Goal: Task Accomplishment & Management: Manage account settings

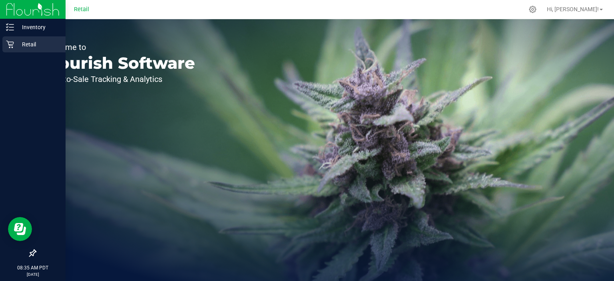
click at [15, 47] on p "Retail" at bounding box center [38, 45] width 48 height 10
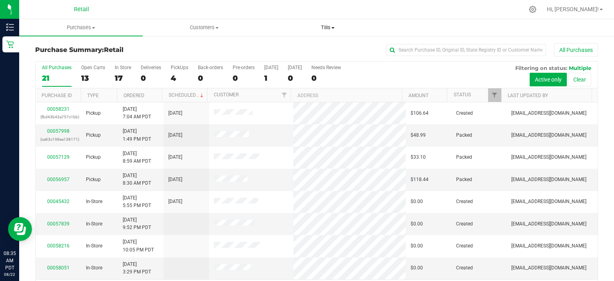
click at [329, 22] on uib-tab-heading "Tills Manage tills" at bounding box center [327, 28] width 123 height 16
click at [324, 54] on ul "Manage tills" at bounding box center [328, 48] width 124 height 24
click at [325, 51] on li "Manage tills" at bounding box center [298, 49] width 64 height 10
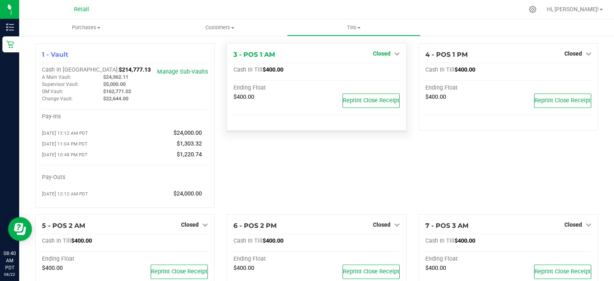
click at [394, 54] on icon at bounding box center [397, 54] width 6 height 6
click at [386, 70] on link "Open Till" at bounding box center [381, 70] width 21 height 6
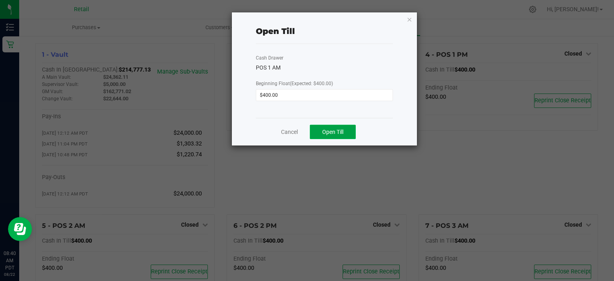
click at [334, 125] on button "Open Till" at bounding box center [333, 132] width 46 height 14
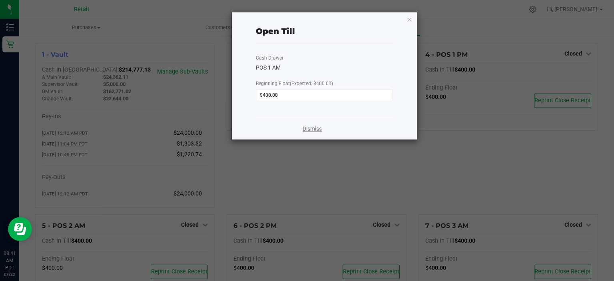
click at [316, 132] on link "Dismiss" at bounding box center [312, 129] width 19 height 8
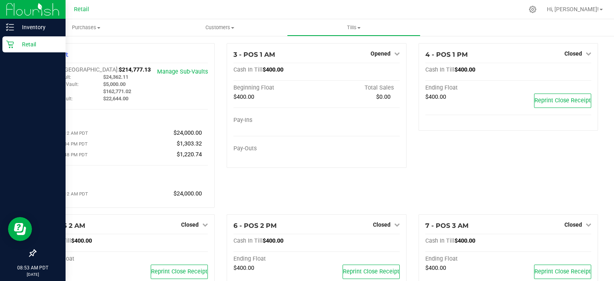
drag, startPoint x: 49, startPoint y: 45, endPoint x: 45, endPoint y: 50, distance: 7.1
click at [48, 45] on p "Retail" at bounding box center [38, 45] width 48 height 10
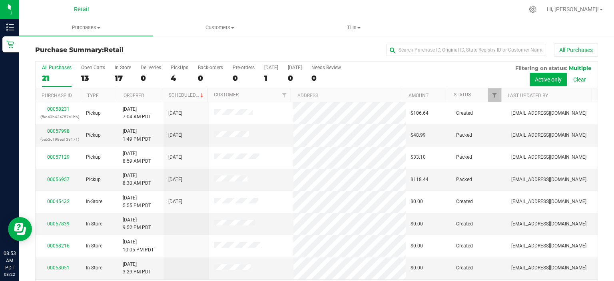
drag, startPoint x: 270, startPoint y: 44, endPoint x: 259, endPoint y: 55, distance: 15.6
click at [263, 53] on div "All Purchases" at bounding box center [411, 50] width 376 height 14
click at [180, 76] on div "4" at bounding box center [180, 78] width 18 height 9
click at [0, 0] on input "PickUps 4" at bounding box center [0, 0] width 0 height 0
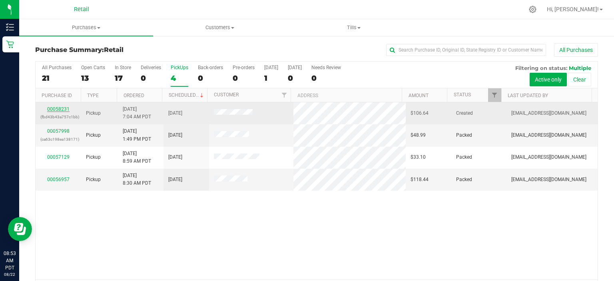
click at [67, 108] on link "00058231" at bounding box center [58, 109] width 22 height 6
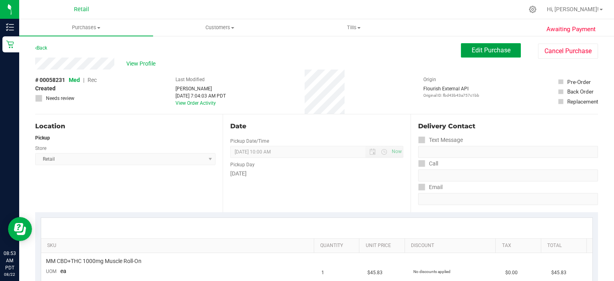
click at [476, 43] on button "Edit Purchase" at bounding box center [491, 50] width 60 height 14
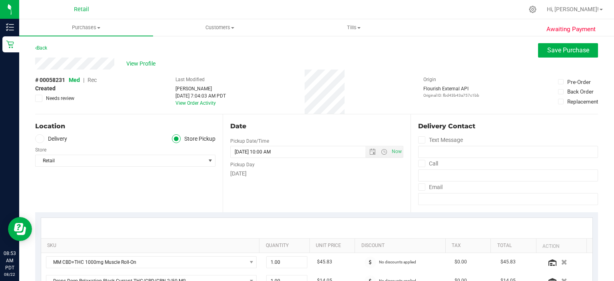
click at [94, 84] on div "# 00058231 Med | Rec Created Needs review" at bounding box center [66, 89] width 62 height 26
click at [94, 83] on span "Rec" at bounding box center [92, 80] width 9 height 6
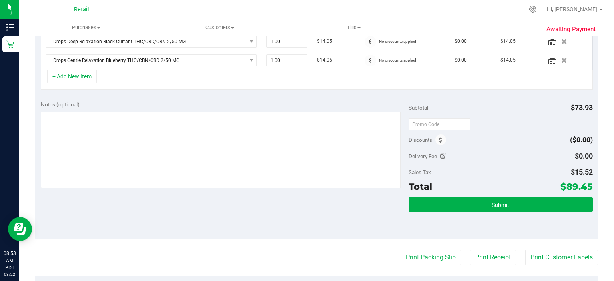
scroll to position [280, 0]
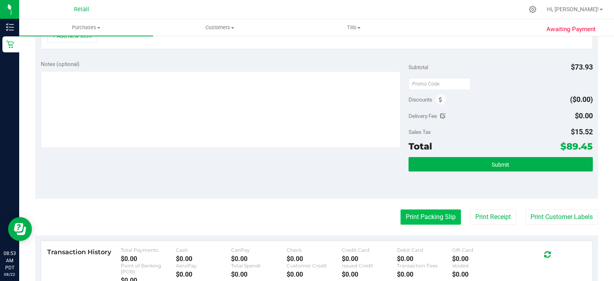
click at [434, 218] on button "Print Packing Slip" at bounding box center [431, 217] width 60 height 15
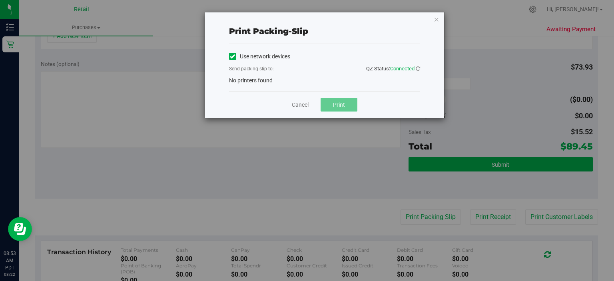
click at [234, 56] on icon at bounding box center [232, 56] width 5 height 0
click at [0, 0] on input "Use network devices" at bounding box center [0, 0] width 0 height 0
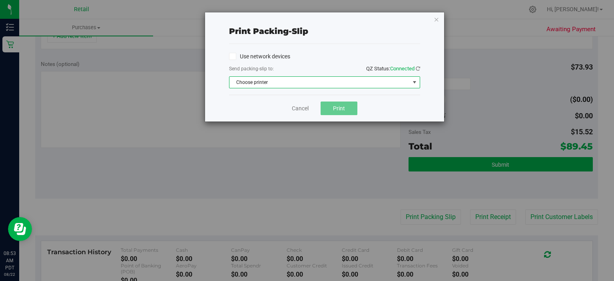
click at [246, 77] on span "Choose printer" at bounding box center [320, 82] width 180 height 11
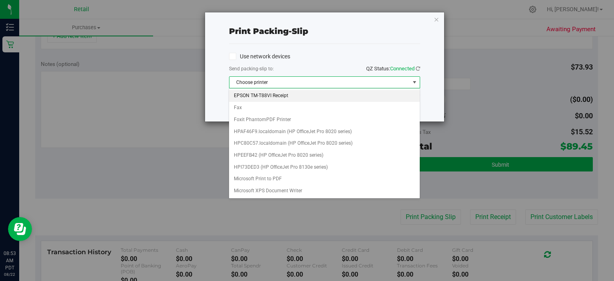
click at [264, 91] on li "EPSON TM-T88VI Receipt" at bounding box center [324, 96] width 190 height 12
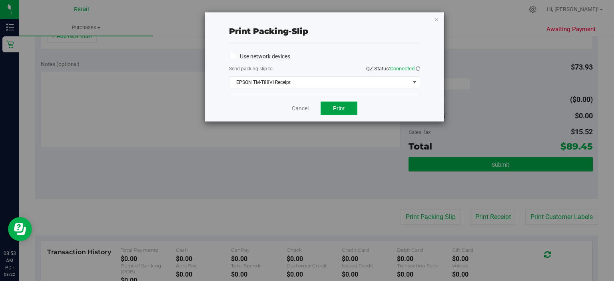
click at [333, 106] on button "Print" at bounding box center [339, 109] width 37 height 14
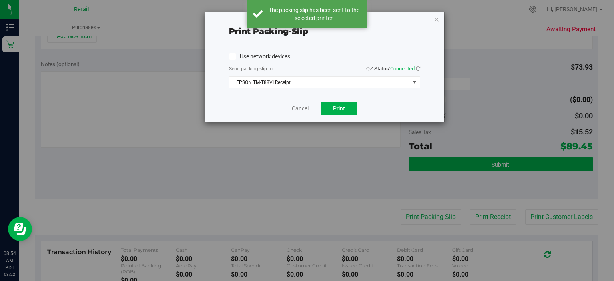
click at [301, 109] on link "Cancel" at bounding box center [300, 108] width 17 height 8
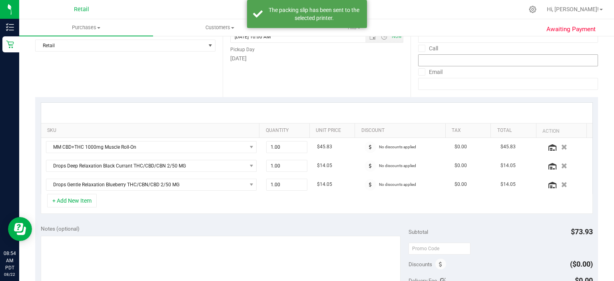
scroll to position [200, 0]
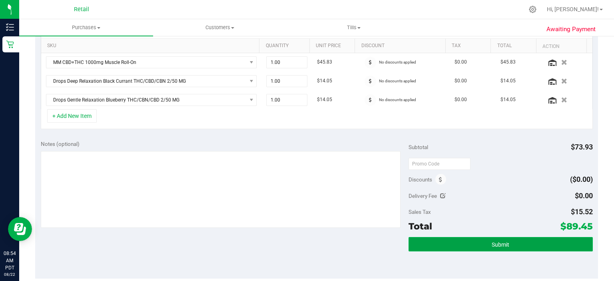
click at [565, 238] on button "Submit" at bounding box center [501, 244] width 184 height 14
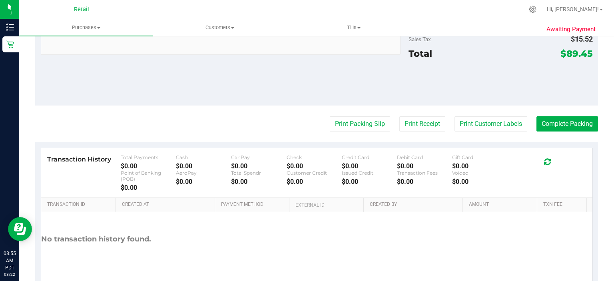
scroll to position [435, 0]
click at [568, 125] on button "Complete Packing" at bounding box center [568, 123] width 62 height 15
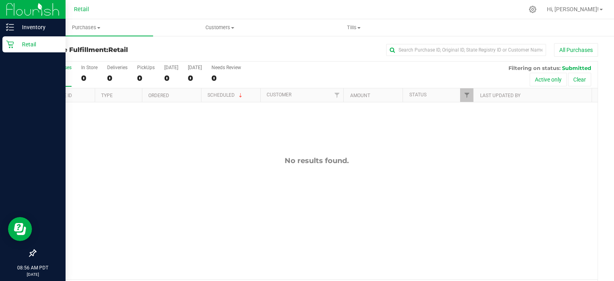
click at [6, 47] on icon at bounding box center [10, 44] width 8 height 8
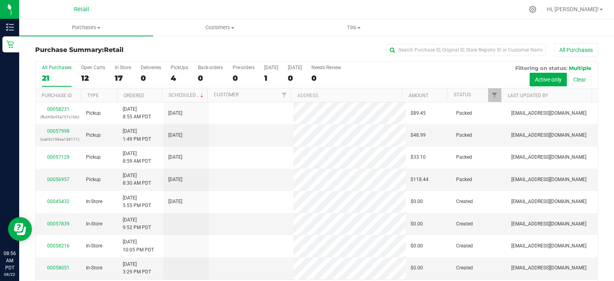
click at [174, 7] on div at bounding box center [333, 10] width 381 height 16
click at [174, 78] on div "4" at bounding box center [180, 78] width 18 height 9
click at [0, 0] on input "PickUps 4" at bounding box center [0, 0] width 0 height 0
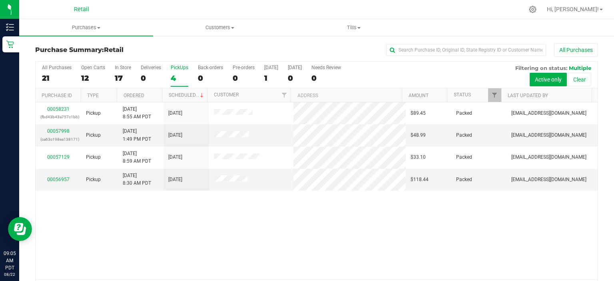
click at [181, 75] on div "4" at bounding box center [180, 78] width 18 height 9
click at [0, 0] on input "PickUps 4" at bounding box center [0, 0] width 0 height 0
click at [172, 75] on div "4" at bounding box center [180, 78] width 18 height 9
click at [0, 0] on input "PickUps 4" at bounding box center [0, 0] width 0 height 0
click at [185, 75] on div "4" at bounding box center [180, 78] width 18 height 9
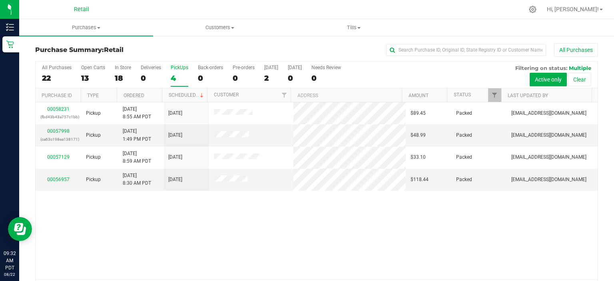
click at [0, 0] on input "PickUps 4" at bounding box center [0, 0] width 0 height 0
click at [173, 82] on div "4" at bounding box center [180, 78] width 18 height 9
click at [0, 0] on input "PickUps 4" at bounding box center [0, 0] width 0 height 0
click at [178, 73] on label "PickUps 4" at bounding box center [180, 76] width 18 height 22
click at [0, 0] on input "PickUps 4" at bounding box center [0, 0] width 0 height 0
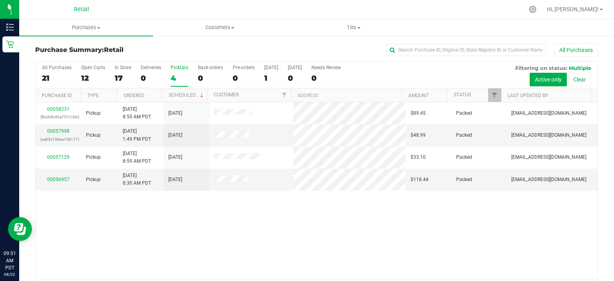
click at [174, 67] on div "PickUps" at bounding box center [180, 68] width 18 height 6
click at [0, 0] on input "PickUps 4" at bounding box center [0, 0] width 0 height 0
click at [539, 12] on div at bounding box center [532, 9] width 11 height 8
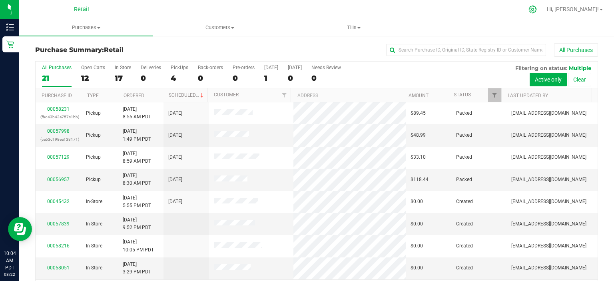
click at [537, 12] on icon at bounding box center [533, 9] width 8 height 8
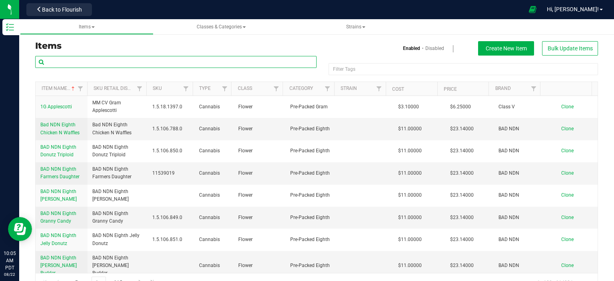
click at [92, 65] on input "text" at bounding box center [176, 62] width 282 height 12
click at [94, 63] on input "text" at bounding box center [176, 62] width 282 height 12
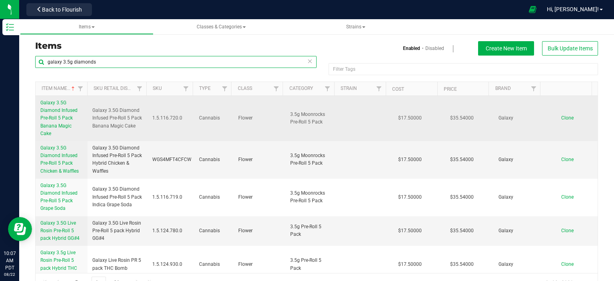
type input "galaxy 3.5g diamonds"
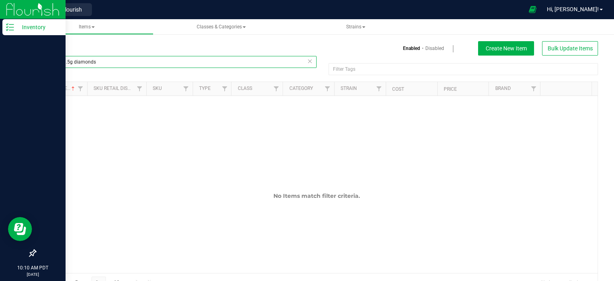
drag, startPoint x: 106, startPoint y: 64, endPoint x: 18, endPoint y: 83, distance: 89.4
click at [8, 69] on div "Inventory 10:10 AM PDT 08/22/2025 08/22 Retail Back to Flourish Hi, Selena! Ite…" at bounding box center [307, 140] width 614 height 281
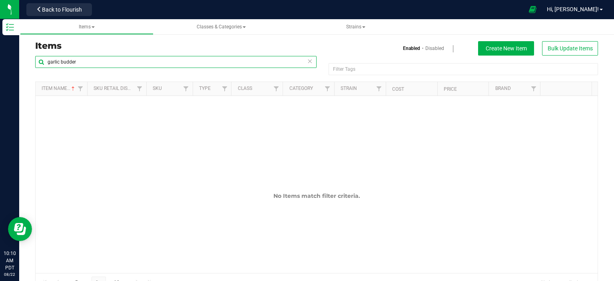
type input "garlic budder"
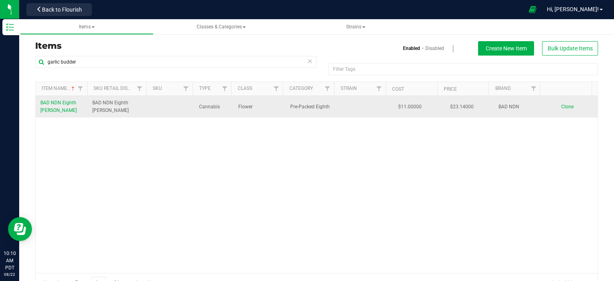
click at [53, 110] on span "BAD NDN Eighth Garlic Budder" at bounding box center [58, 106] width 36 height 13
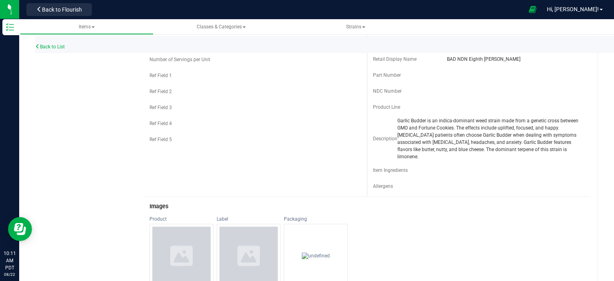
scroll to position [120, 0]
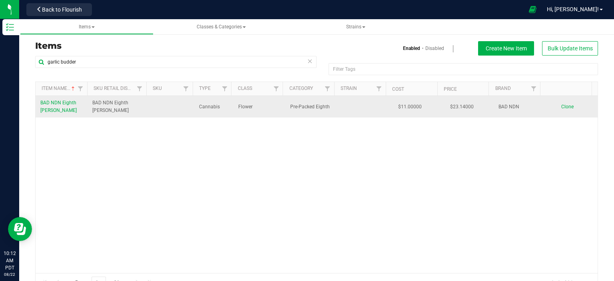
click at [74, 104] on span "BAD NDN Eighth Garlic Budder" at bounding box center [58, 106] width 36 height 13
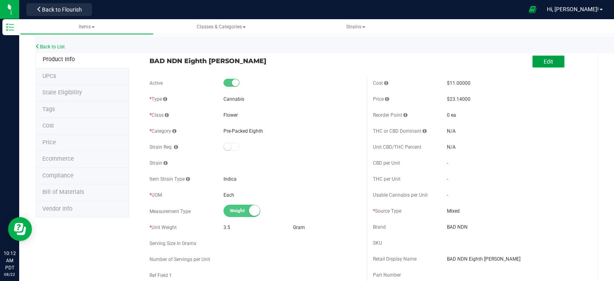
click at [544, 59] on span "Edit" at bounding box center [549, 61] width 10 height 6
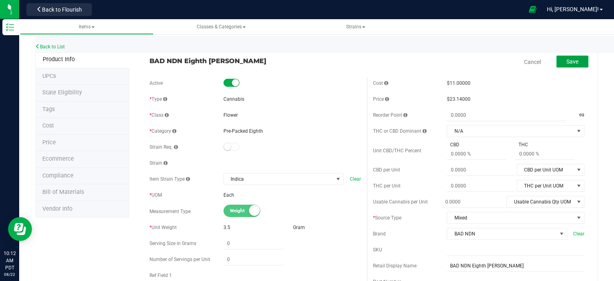
click at [558, 64] on button "Save" at bounding box center [573, 62] width 32 height 12
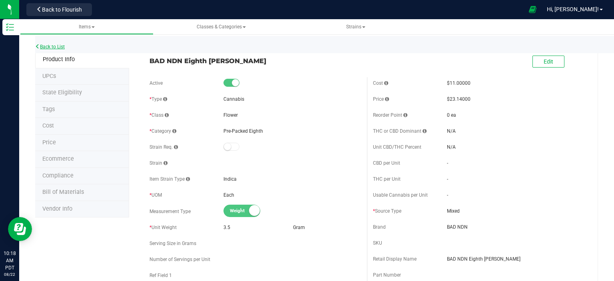
click at [61, 44] on link "Back to List" at bounding box center [50, 47] width 30 height 6
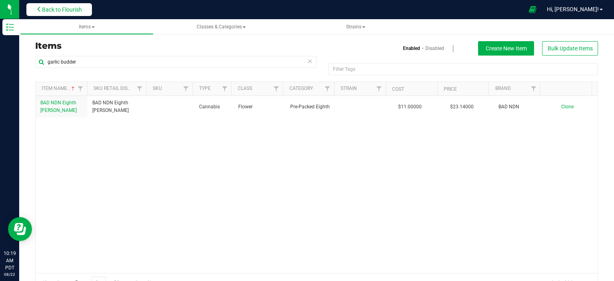
click at [48, 12] on span "Back to Flourish" at bounding box center [62, 9] width 40 height 6
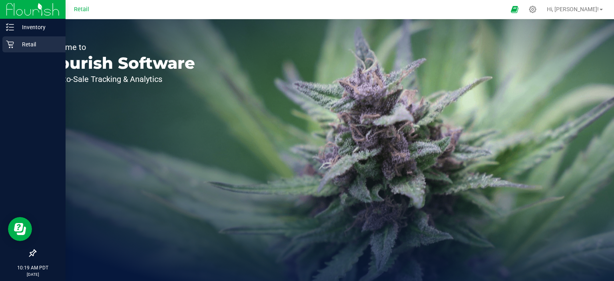
click at [15, 47] on p "Retail" at bounding box center [38, 45] width 48 height 10
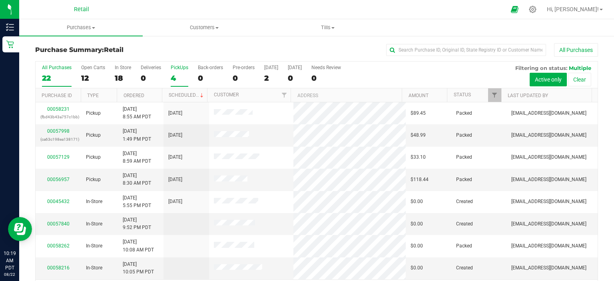
click at [186, 79] on div "4" at bounding box center [180, 78] width 18 height 9
click at [0, 0] on input "PickUps 4" at bounding box center [0, 0] width 0 height 0
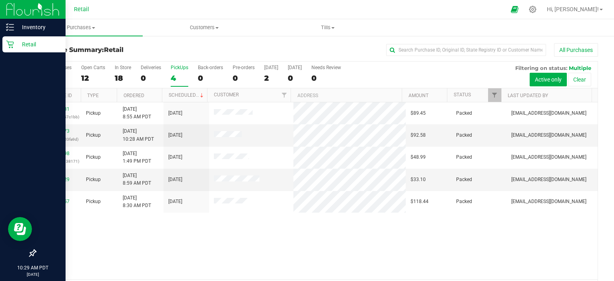
click at [30, 43] on p "Retail" at bounding box center [38, 45] width 48 height 10
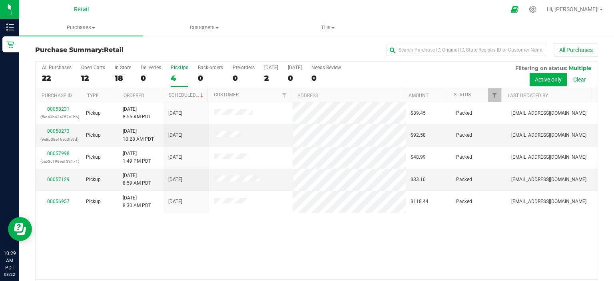
click at [183, 76] on div "4" at bounding box center [180, 78] width 18 height 9
click at [0, 0] on input "PickUps 4" at bounding box center [0, 0] width 0 height 0
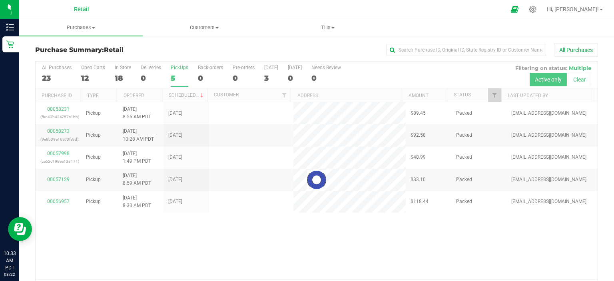
click at [182, 79] on div "5" at bounding box center [180, 78] width 18 height 9
click at [0, 0] on input "PickUps 5" at bounding box center [0, 0] width 0 height 0
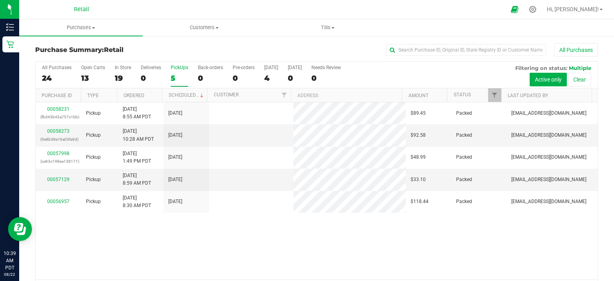
click at [174, 69] on div "PickUps" at bounding box center [180, 68] width 18 height 6
click at [0, 0] on input "PickUps 5" at bounding box center [0, 0] width 0 height 0
click at [172, 81] on div "5" at bounding box center [180, 78] width 18 height 9
click at [0, 0] on input "PickUps 5" at bounding box center [0, 0] width 0 height 0
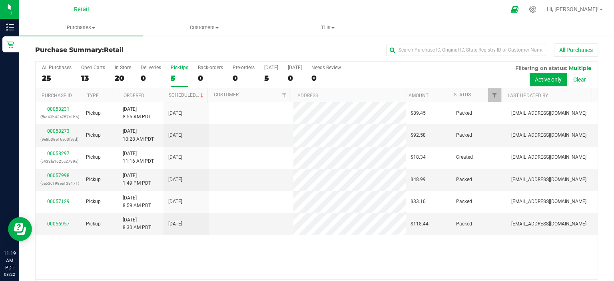
click at [174, 78] on div "5" at bounding box center [180, 78] width 18 height 9
click at [0, 0] on input "PickUps 5" at bounding box center [0, 0] width 0 height 0
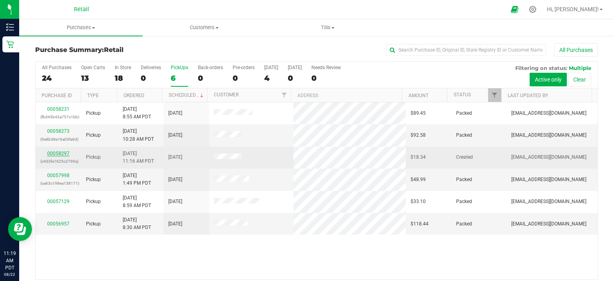
click at [56, 153] on link "00058297" at bounding box center [58, 154] width 22 height 6
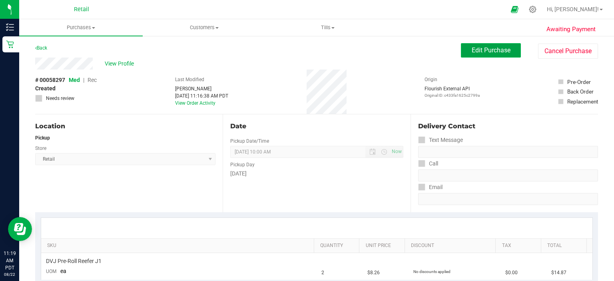
click at [477, 48] on span "Edit Purchase" at bounding box center [491, 50] width 39 height 8
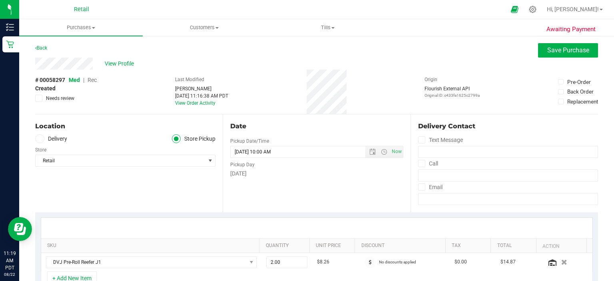
click at [92, 80] on span "Rec" at bounding box center [92, 80] width 9 height 6
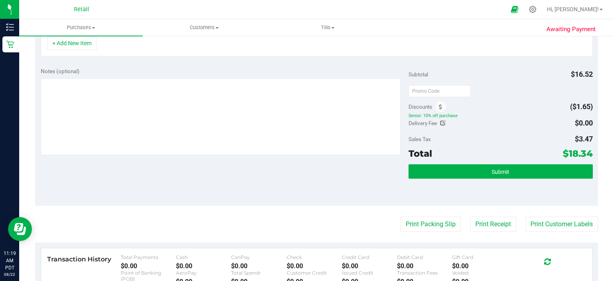
scroll to position [240, 0]
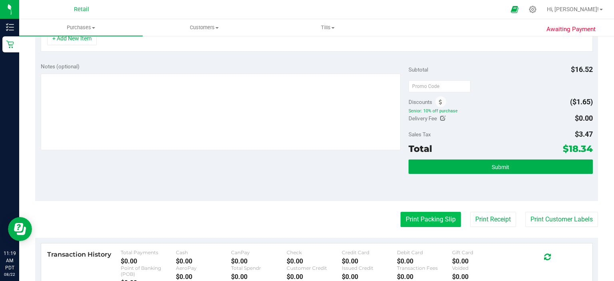
click at [414, 216] on button "Print Packing Slip" at bounding box center [431, 219] width 60 height 15
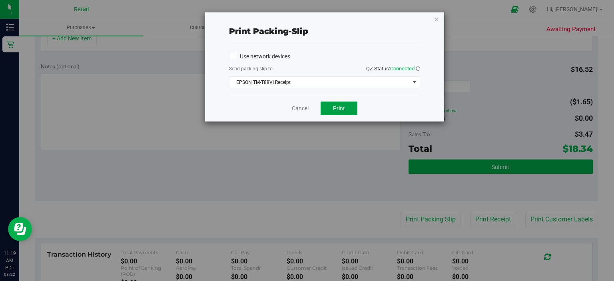
click at [337, 105] on span "Print" at bounding box center [339, 108] width 12 height 6
click at [292, 108] on link "Cancel" at bounding box center [300, 108] width 17 height 8
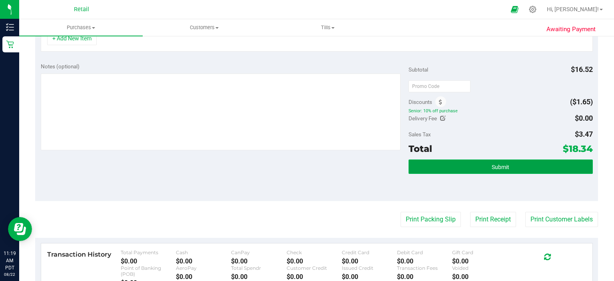
click at [455, 168] on button "Submit" at bounding box center [501, 167] width 184 height 14
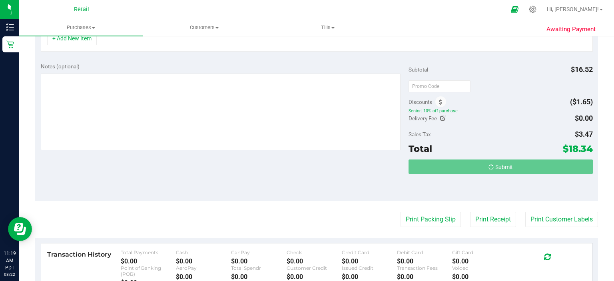
scroll to position [227, 0]
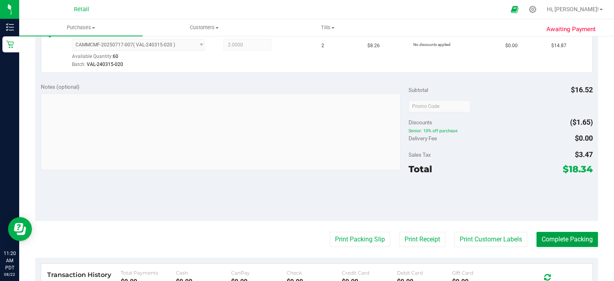
click at [563, 238] on button "Complete Packing" at bounding box center [568, 239] width 62 height 15
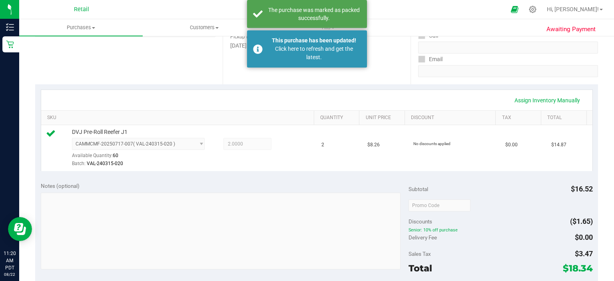
scroll to position [126, 0]
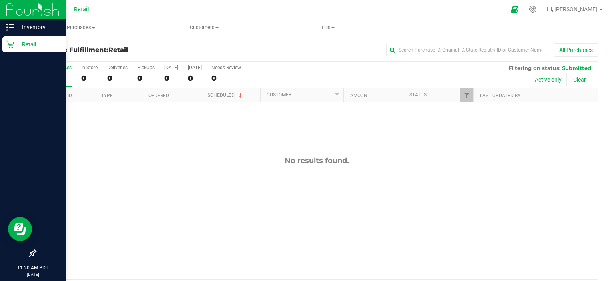
click at [17, 48] on p "Retail" at bounding box center [38, 45] width 48 height 10
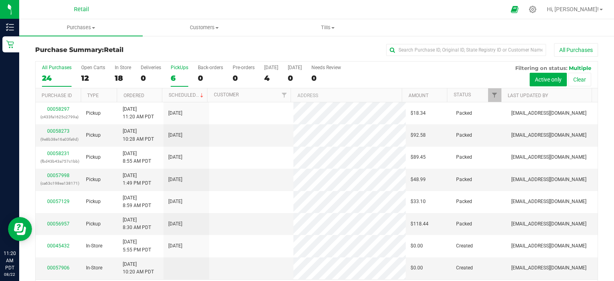
click at [175, 74] on div "6" at bounding box center [180, 78] width 18 height 9
click at [0, 0] on input "PickUps 6" at bounding box center [0, 0] width 0 height 0
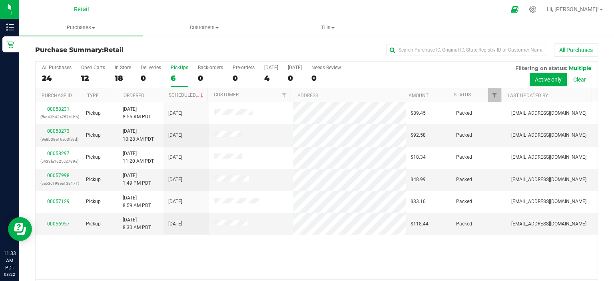
click at [172, 76] on div "6" at bounding box center [180, 78] width 18 height 9
click at [0, 0] on input "PickUps 6" at bounding box center [0, 0] width 0 height 0
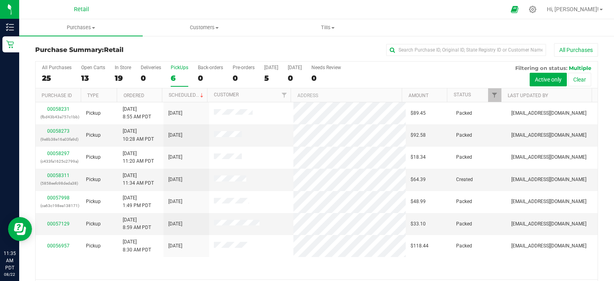
click at [174, 71] on label "PickUps 6" at bounding box center [180, 76] width 18 height 22
click at [0, 0] on input "PickUps 6" at bounding box center [0, 0] width 0 height 0
click at [64, 174] on link "00058311" at bounding box center [58, 176] width 22 height 6
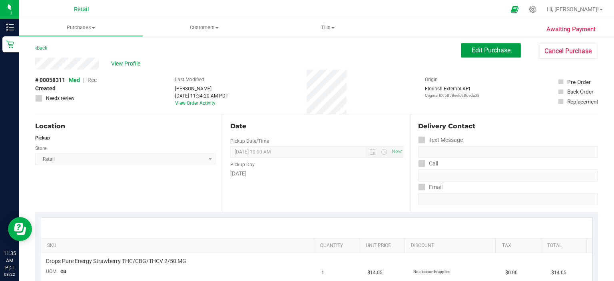
click at [493, 54] on span "Edit Purchase" at bounding box center [491, 50] width 39 height 8
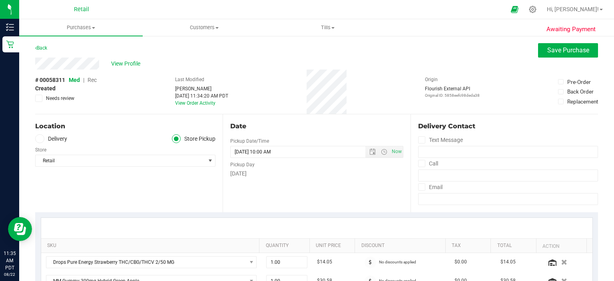
click at [97, 83] on span "Rec" at bounding box center [92, 80] width 9 height 6
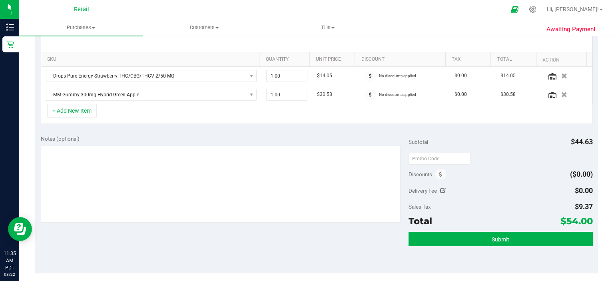
scroll to position [210, 0]
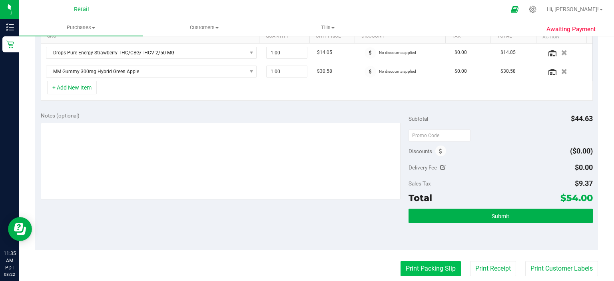
click at [421, 261] on button "Print Packing Slip" at bounding box center [431, 268] width 60 height 15
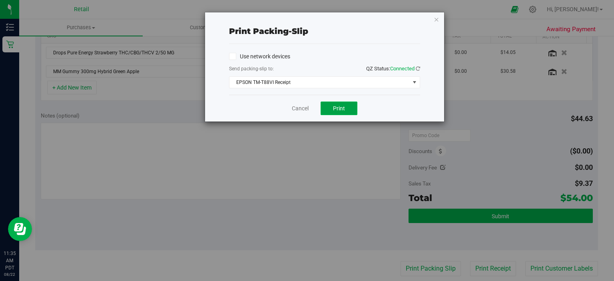
click at [336, 102] on button "Print" at bounding box center [339, 109] width 37 height 14
click at [306, 108] on link "Cancel" at bounding box center [300, 108] width 17 height 8
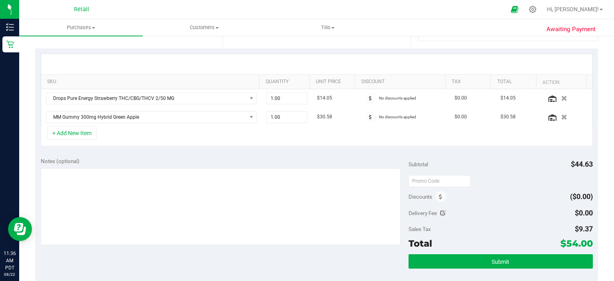
scroll to position [164, 0]
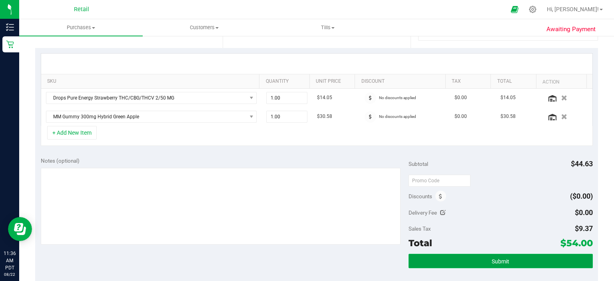
click at [517, 256] on button "Submit" at bounding box center [501, 261] width 184 height 14
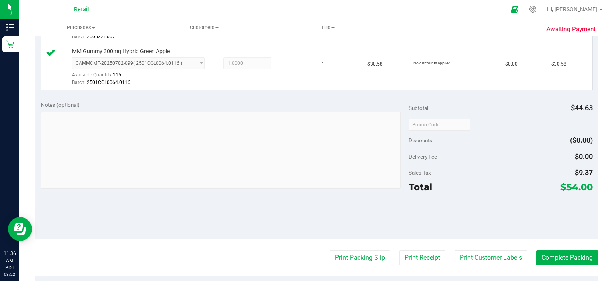
scroll to position [267, 0]
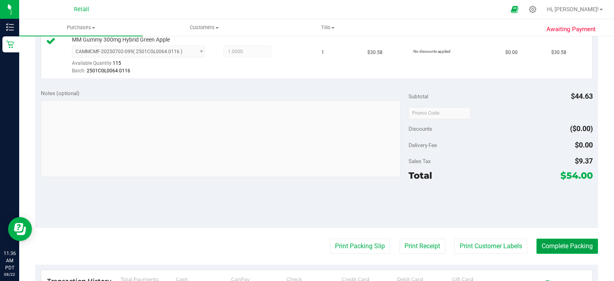
click at [567, 245] on button "Complete Packing" at bounding box center [568, 246] width 62 height 15
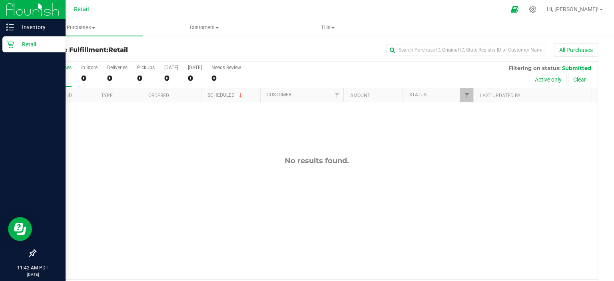
click at [16, 45] on p "Retail" at bounding box center [38, 45] width 48 height 10
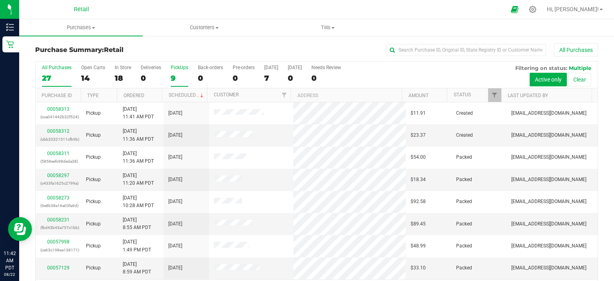
click at [176, 72] on label "PickUps 9" at bounding box center [180, 76] width 18 height 22
click at [0, 0] on input "PickUps 9" at bounding box center [0, 0] width 0 height 0
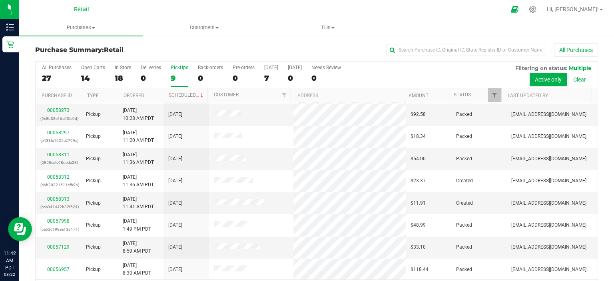
scroll to position [25, 0]
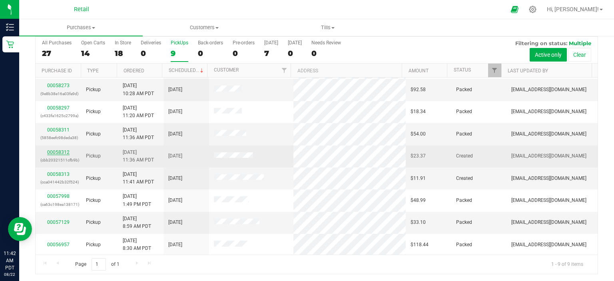
click at [62, 152] on link "00058312" at bounding box center [58, 153] width 22 height 6
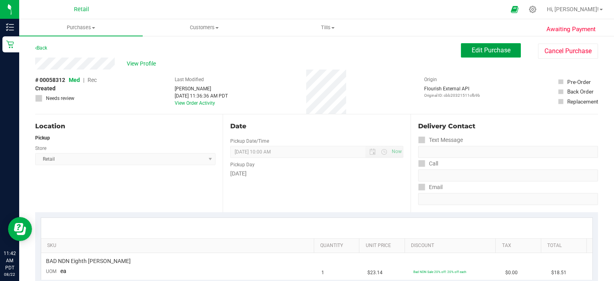
click at [488, 57] on button "Edit Purchase" at bounding box center [491, 50] width 60 height 14
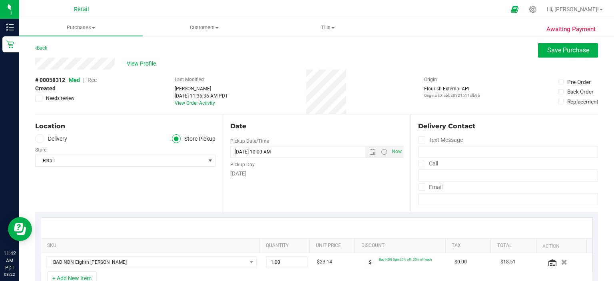
click at [94, 80] on span "Rec" at bounding box center [92, 80] width 9 height 6
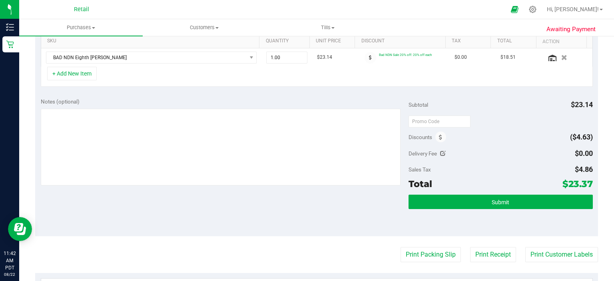
scroll to position [224, 0]
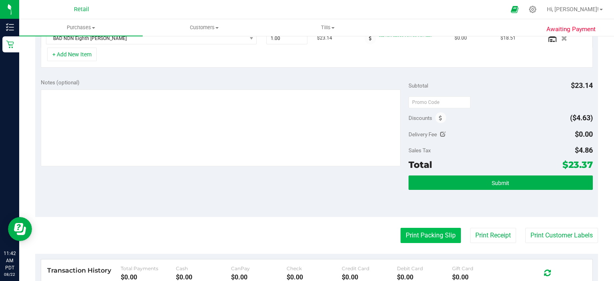
click at [433, 233] on button "Print Packing Slip" at bounding box center [431, 235] width 60 height 15
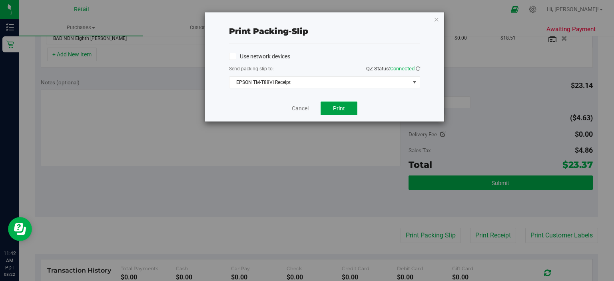
click at [335, 103] on button "Print" at bounding box center [339, 109] width 37 height 14
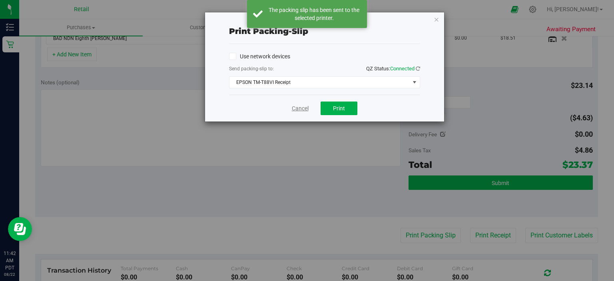
click at [298, 110] on link "Cancel" at bounding box center [300, 108] width 17 height 8
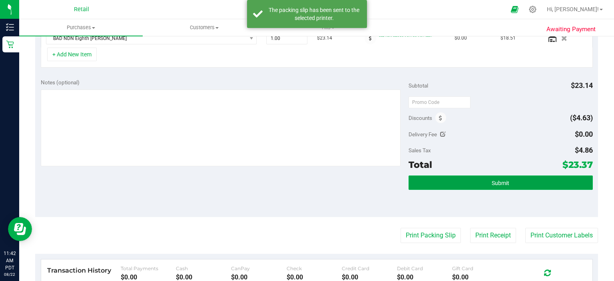
click at [555, 179] on button "Submit" at bounding box center [501, 183] width 184 height 14
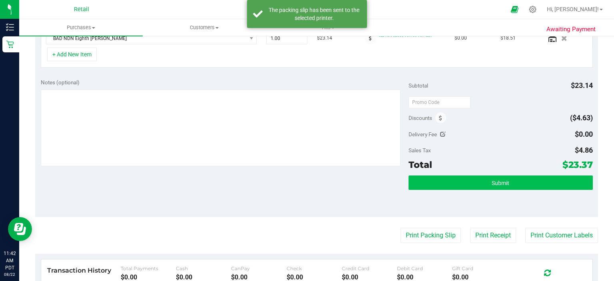
scroll to position [226, 0]
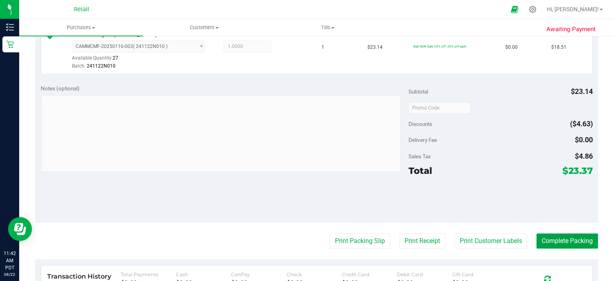
click at [589, 245] on button "Complete Packing" at bounding box center [568, 241] width 62 height 15
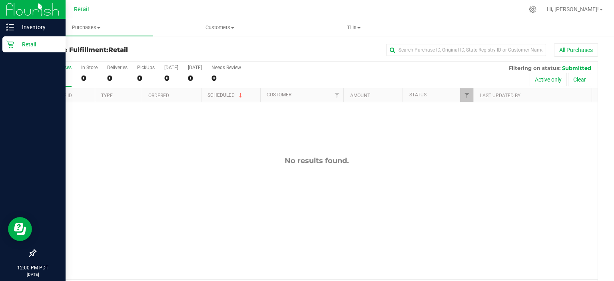
click at [11, 49] on div "Retail" at bounding box center [33, 44] width 63 height 16
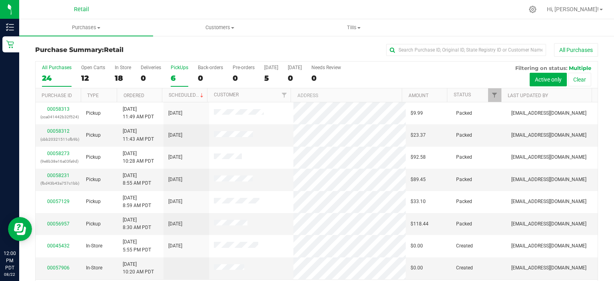
click at [178, 77] on div "6" at bounding box center [180, 78] width 18 height 9
click at [0, 0] on input "PickUps 6" at bounding box center [0, 0] width 0 height 0
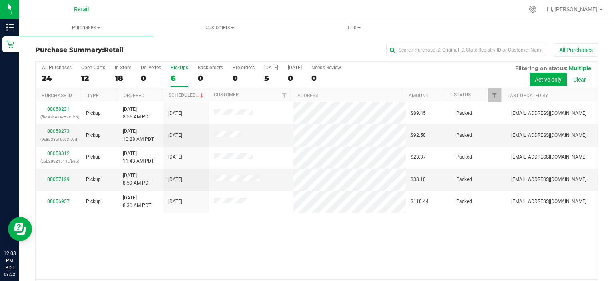
click at [179, 69] on div "PickUps" at bounding box center [180, 68] width 18 height 6
click at [0, 0] on input "PickUps 6" at bounding box center [0, 0] width 0 height 0
click at [181, 79] on div "5" at bounding box center [180, 78] width 18 height 9
click at [0, 0] on input "PickUps 5" at bounding box center [0, 0] width 0 height 0
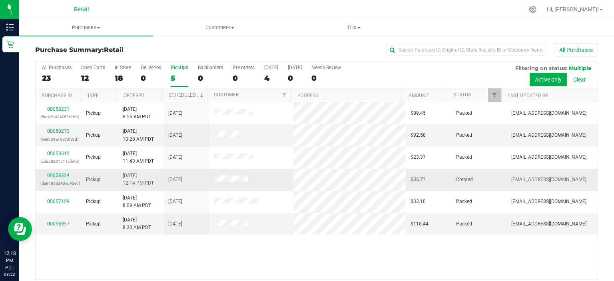
click at [59, 173] on link "00058324" at bounding box center [58, 176] width 22 height 6
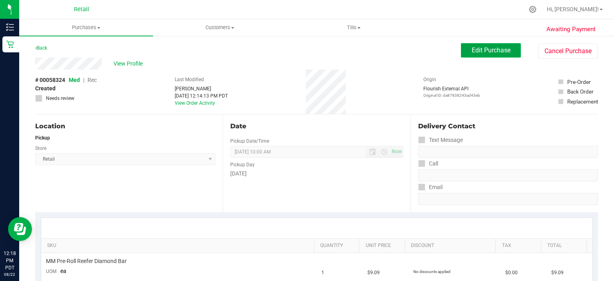
click at [491, 51] on span "Edit Purchase" at bounding box center [491, 50] width 39 height 8
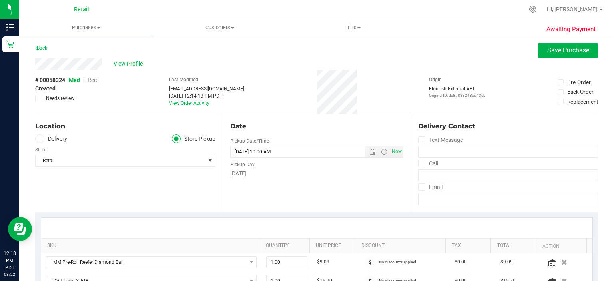
click at [89, 77] on span "Rec" at bounding box center [92, 80] width 9 height 6
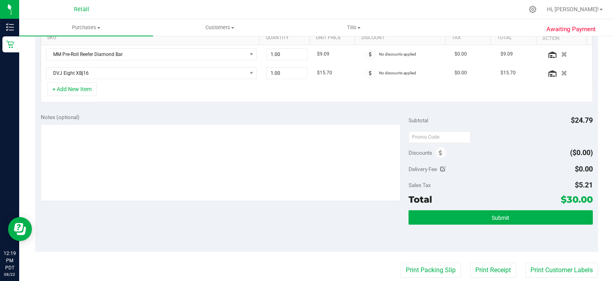
scroll to position [239, 0]
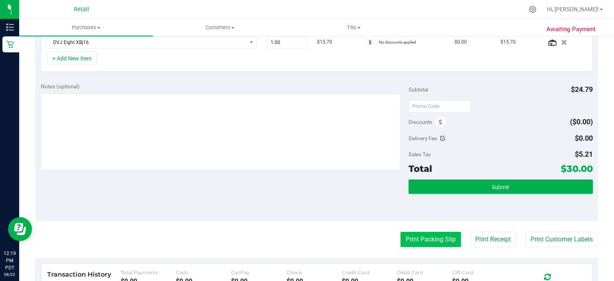
click at [419, 244] on button "Print Packing Slip" at bounding box center [431, 239] width 60 height 15
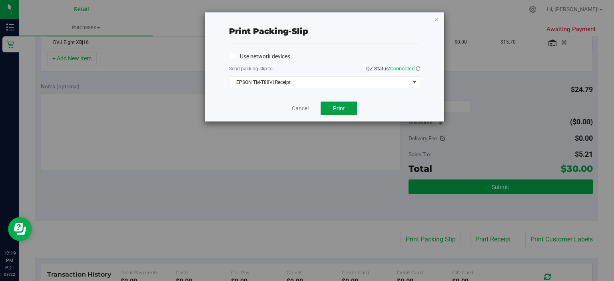
click at [338, 112] on button "Print" at bounding box center [339, 109] width 37 height 14
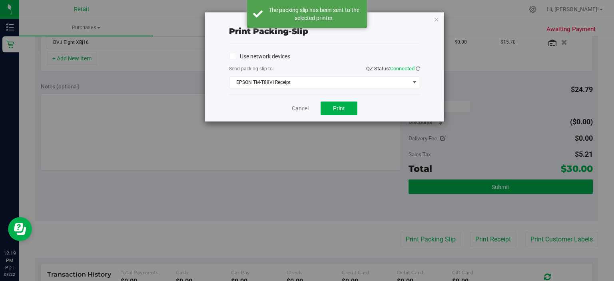
click at [297, 110] on link "Cancel" at bounding box center [300, 108] width 17 height 8
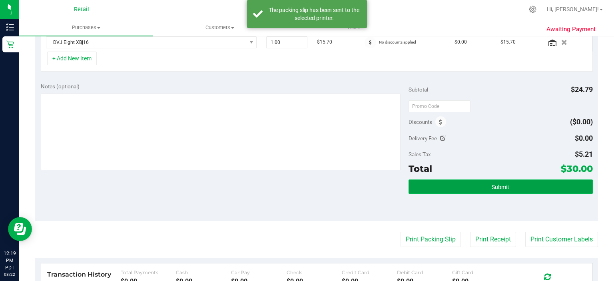
click at [547, 187] on button "Submit" at bounding box center [501, 187] width 184 height 14
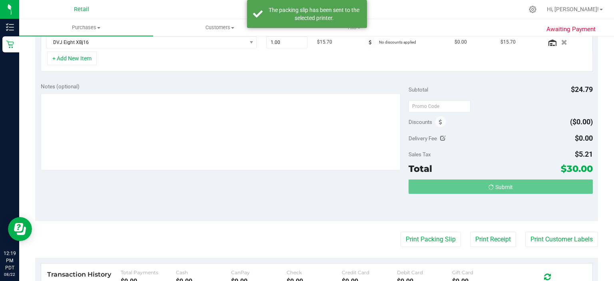
scroll to position [226, 0]
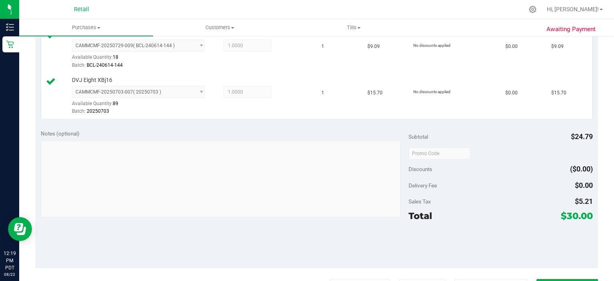
scroll to position [298, 0]
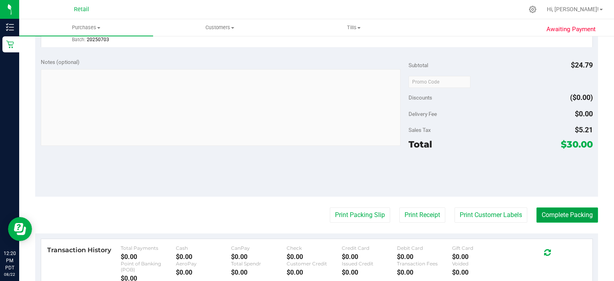
click at [561, 214] on button "Complete Packing" at bounding box center [568, 215] width 62 height 15
